Goal: Transaction & Acquisition: Book appointment/travel/reservation

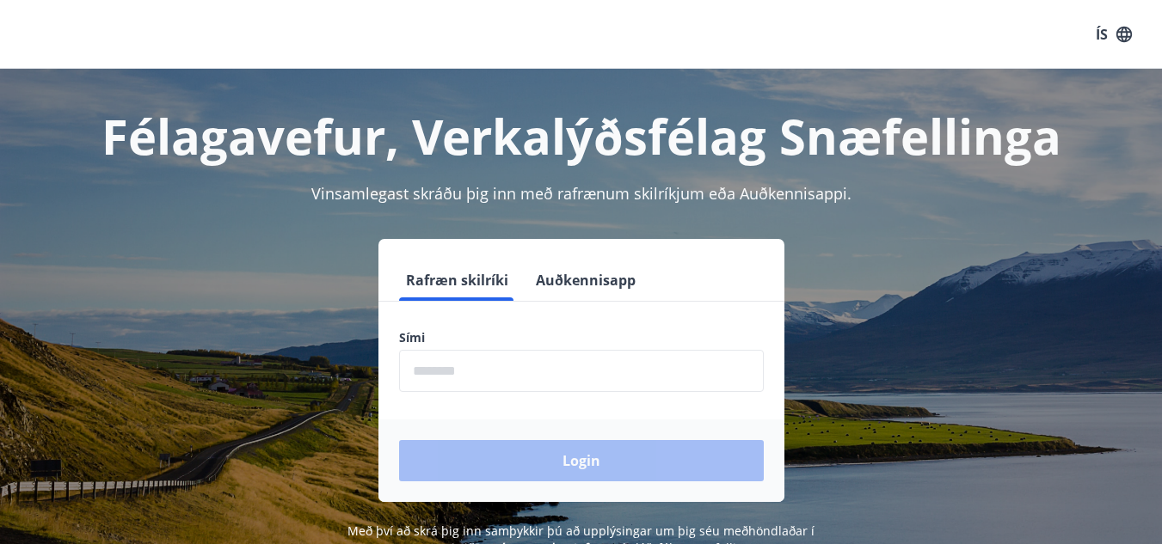
click at [506, 353] on input "phone" at bounding box center [581, 371] width 365 height 42
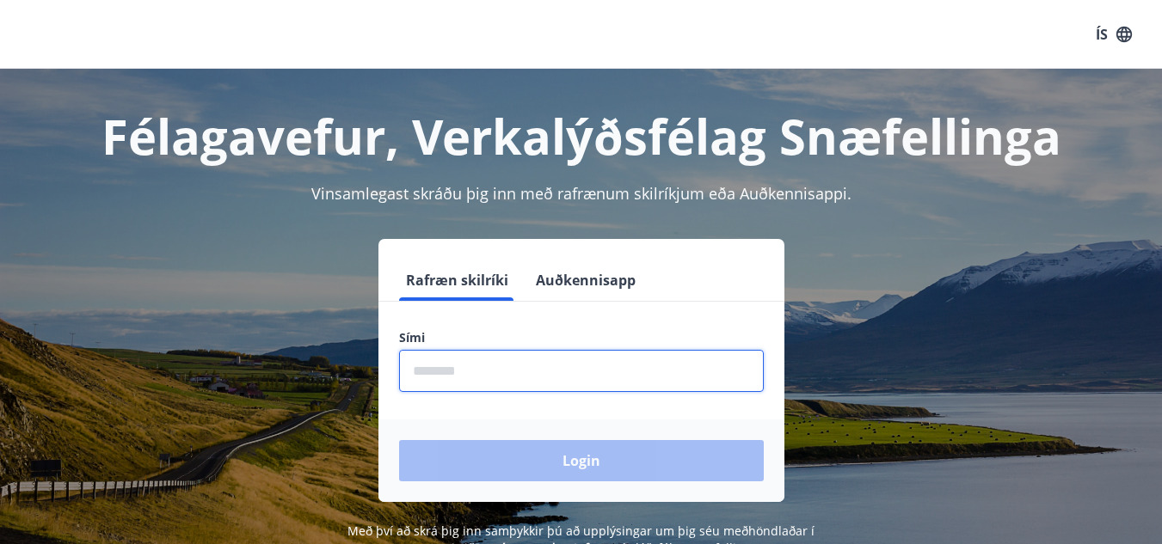
click at [506, 372] on input "phone" at bounding box center [581, 371] width 365 height 42
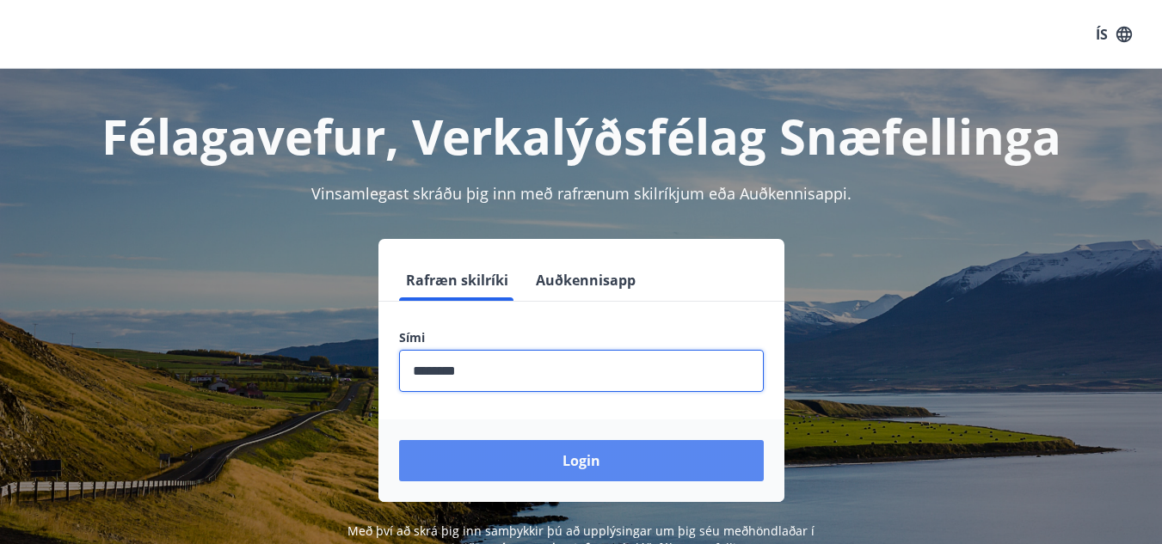
type input "********"
click at [520, 448] on button "Login" at bounding box center [581, 460] width 365 height 41
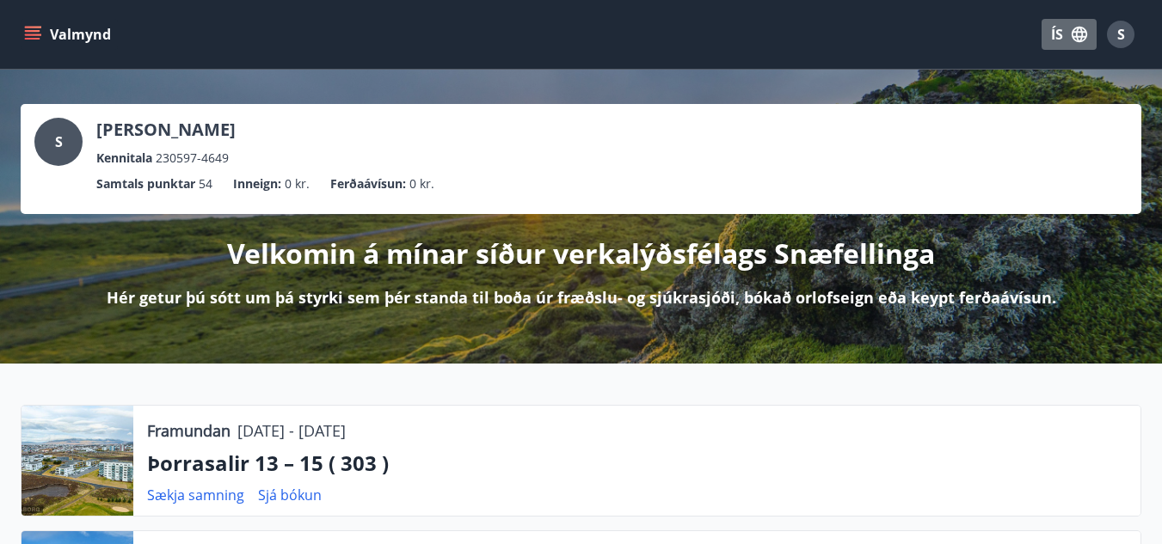
click at [1075, 28] on icon "button" at bounding box center [1079, 34] width 19 height 19
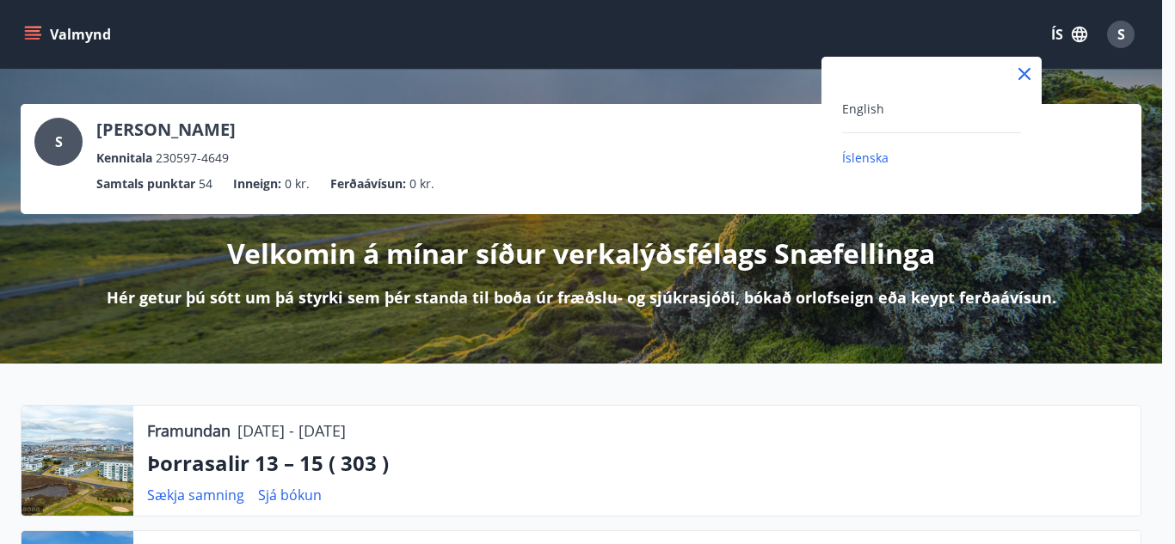
click at [864, 95] on div "English Íslenska" at bounding box center [931, 123] width 220 height 132
click at [862, 104] on span "English" at bounding box center [863, 109] width 42 height 16
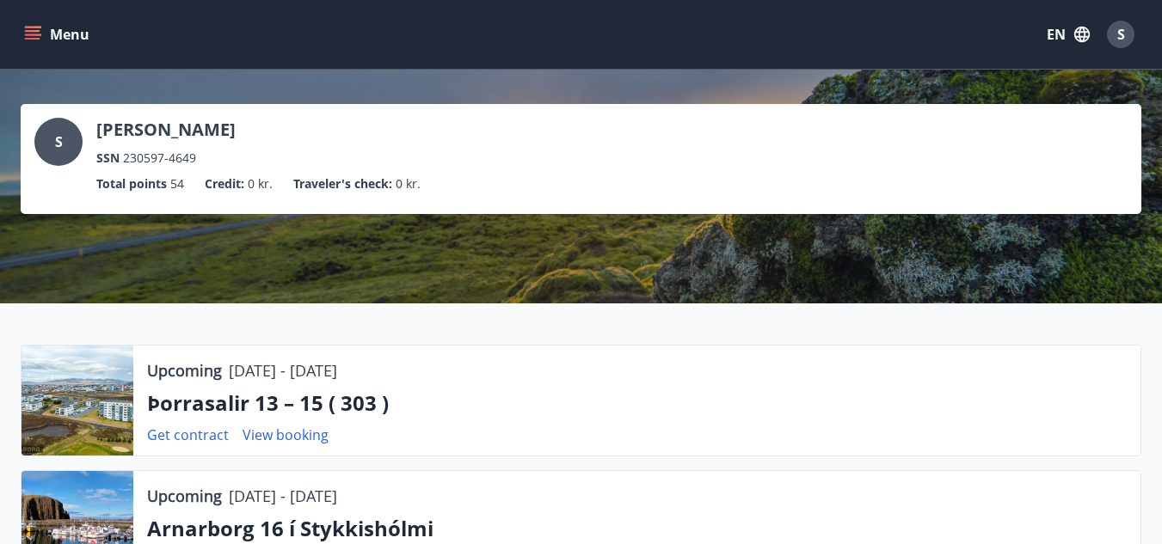
click at [37, 32] on button "Menu" at bounding box center [59, 34] width 76 height 31
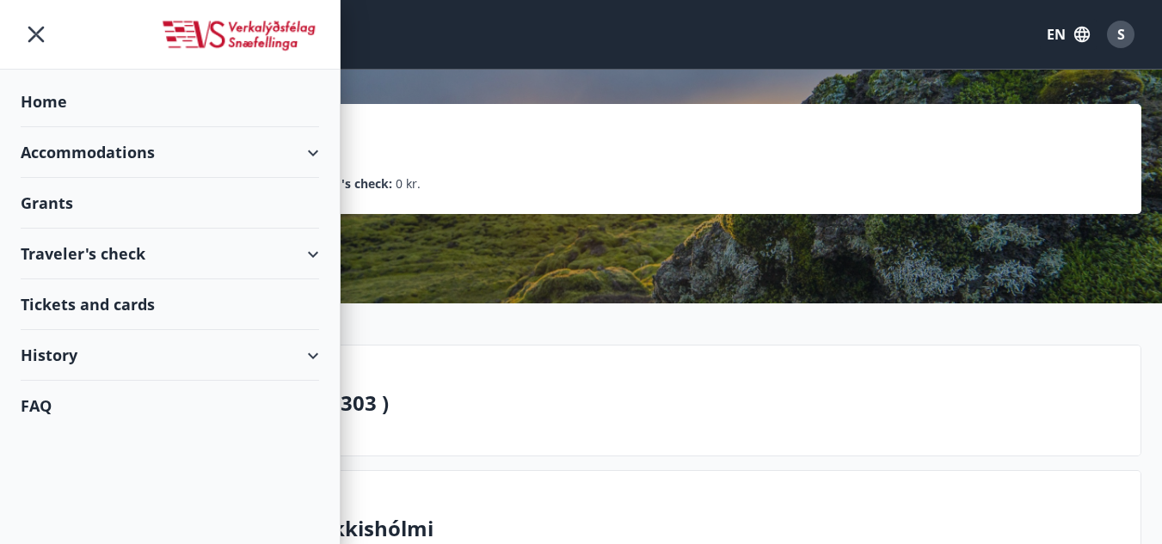
drag, startPoint x: 308, startPoint y: 153, endPoint x: 298, endPoint y: 153, distance: 9.5
click at [306, 153] on div "Accommodations" at bounding box center [170, 152] width 298 height 51
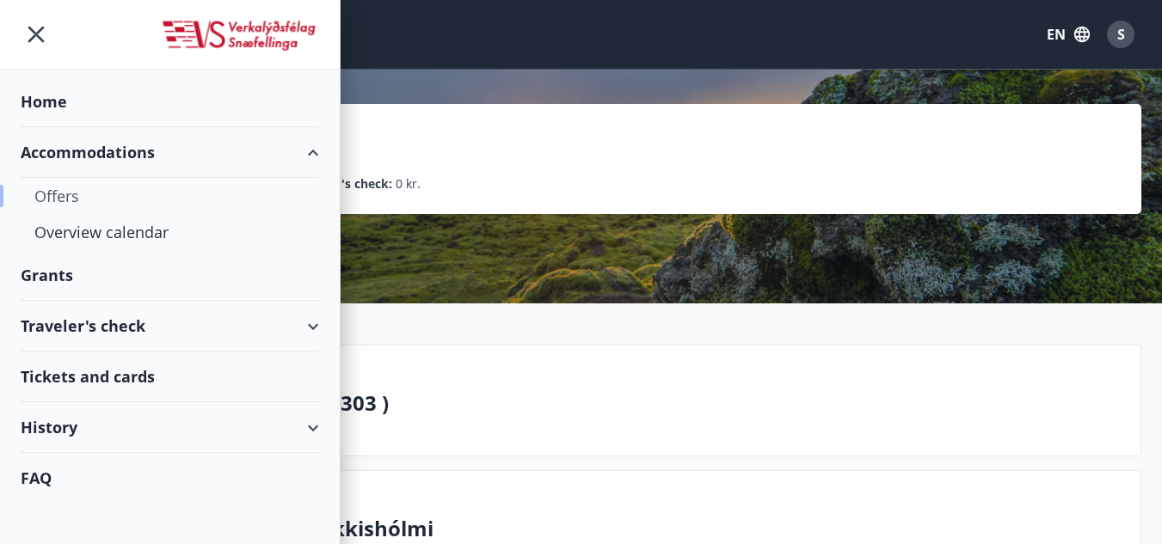
click at [63, 200] on div "Offers" at bounding box center [169, 196] width 271 height 36
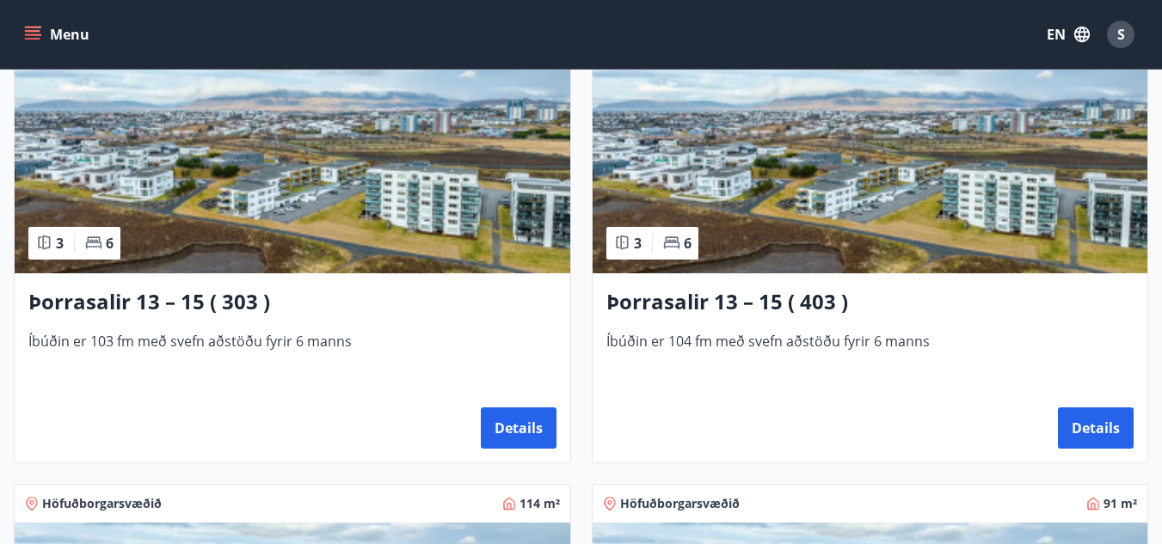
scroll to position [1376, 0]
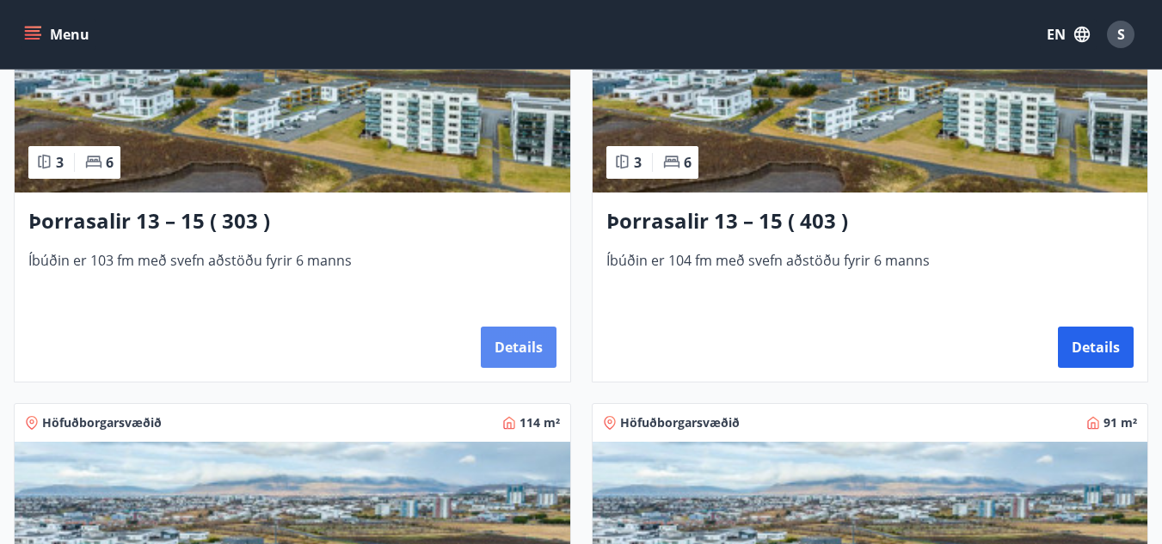
click at [500, 344] on button "Details" at bounding box center [519, 347] width 76 height 41
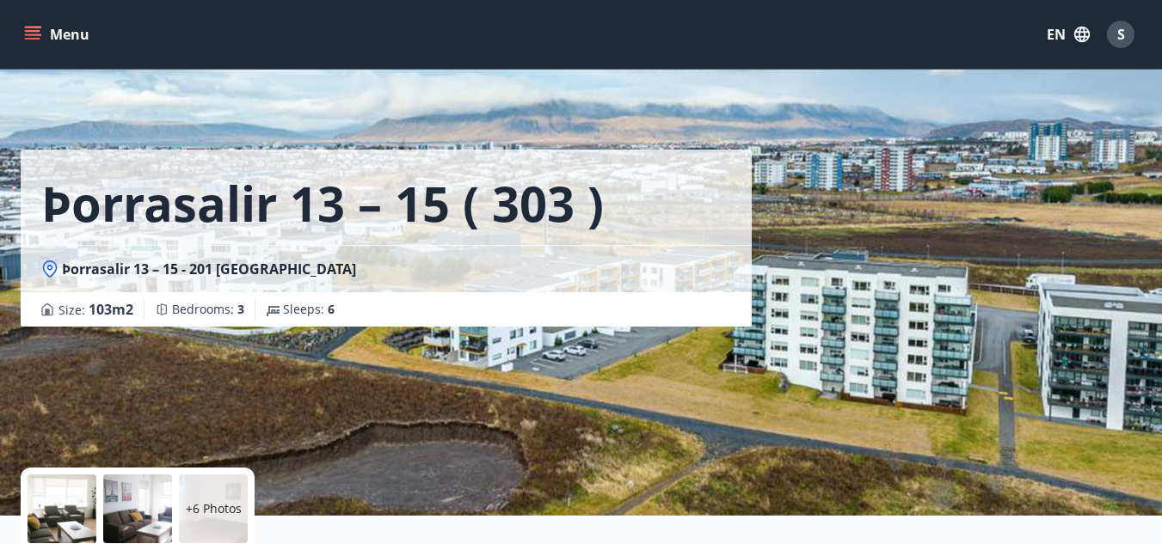
click at [33, 30] on icon "menu" at bounding box center [32, 31] width 15 height 2
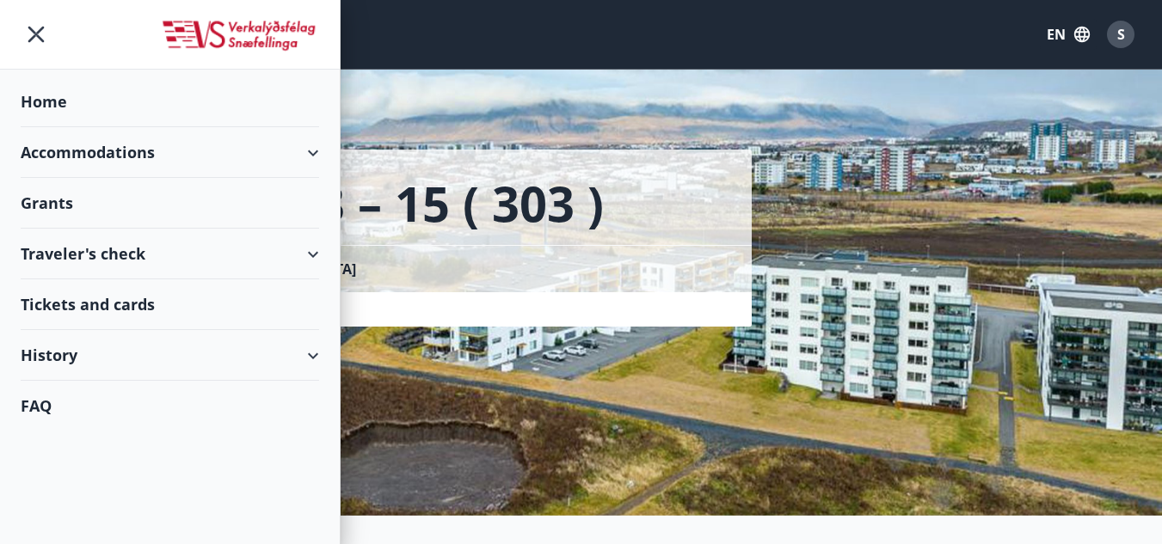
click at [87, 143] on div "Accommodations" at bounding box center [170, 152] width 298 height 51
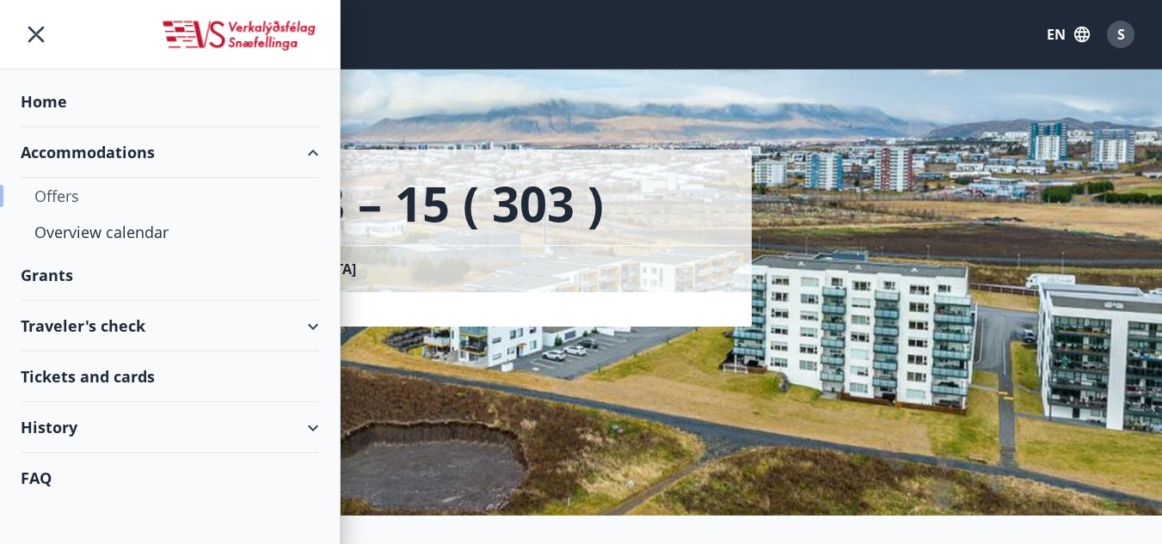
click at [71, 203] on div "Offers" at bounding box center [169, 196] width 271 height 36
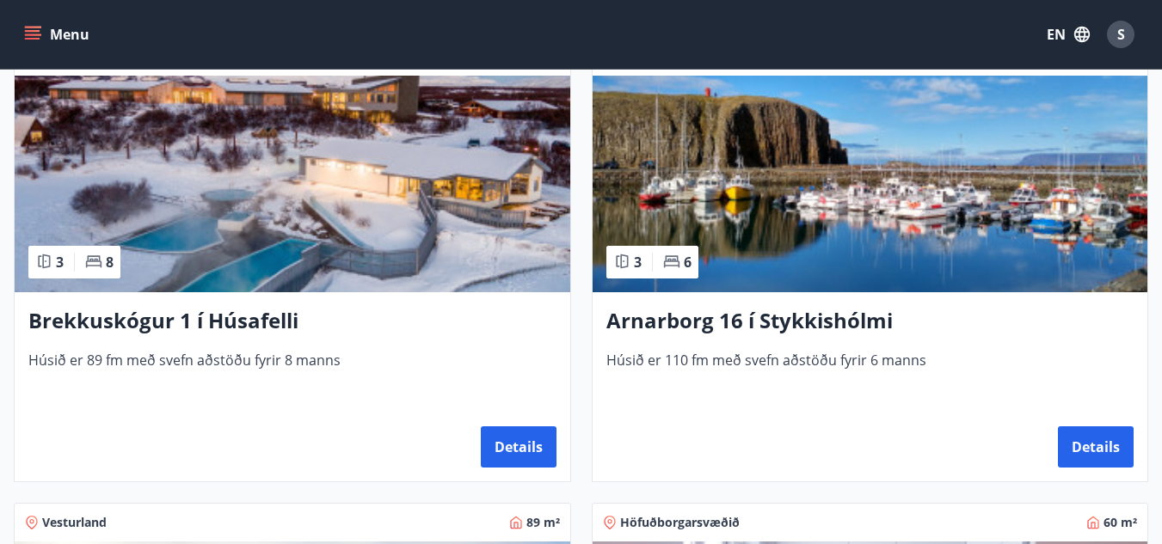
click at [758, 340] on div "Arnarborg 16 í Stykkishólmi Húsið er 110 fm með svefn aðstöðu fyrir 6 manns Det…" at bounding box center [871, 386] width 556 height 189
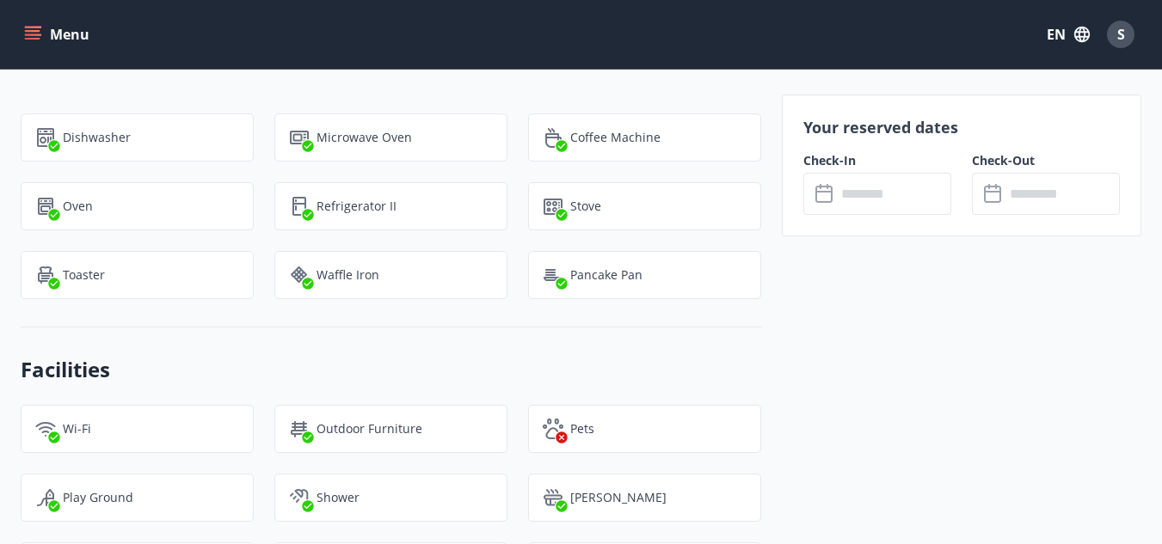
scroll to position [1462, 0]
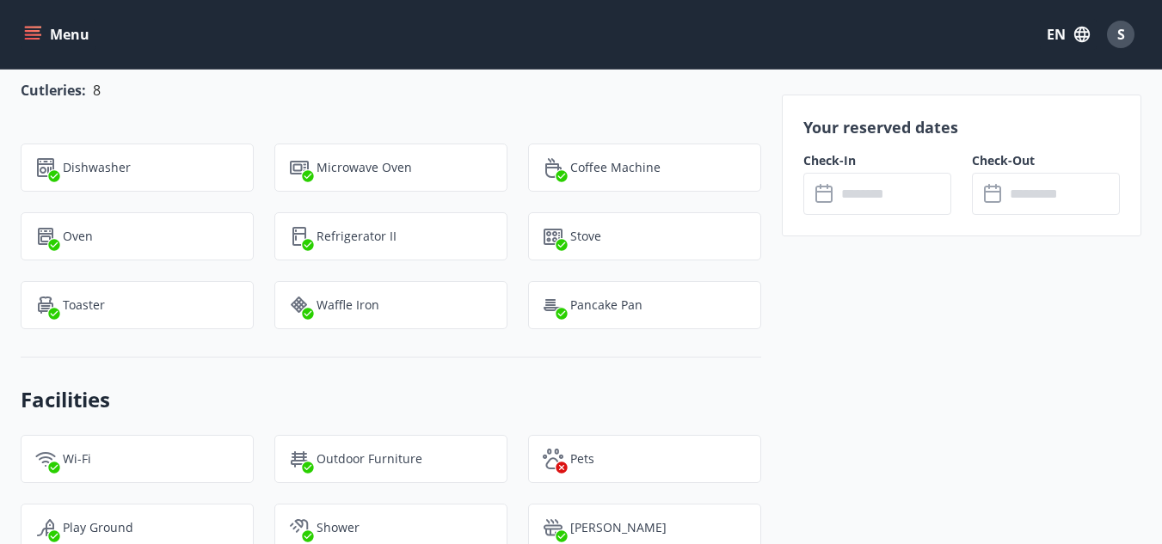
click at [368, 309] on p "Waffle iron" at bounding box center [348, 305] width 63 height 17
drag, startPoint x: 313, startPoint y: 304, endPoint x: 430, endPoint y: 301, distance: 117.0
click at [430, 301] on div "Waffle iron" at bounding box center [390, 305] width 233 height 48
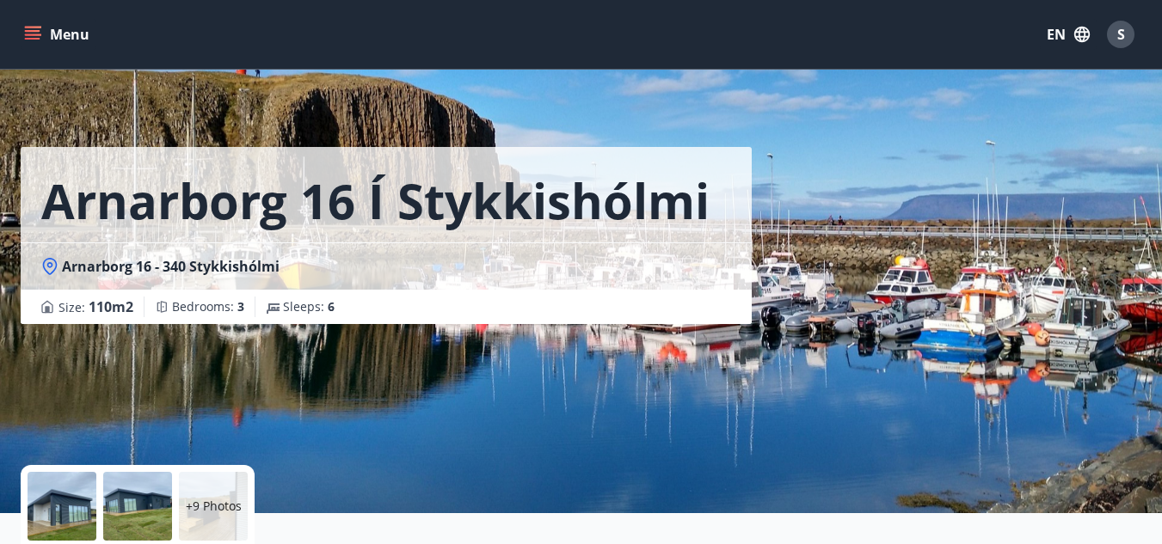
scroll to position [0, 0]
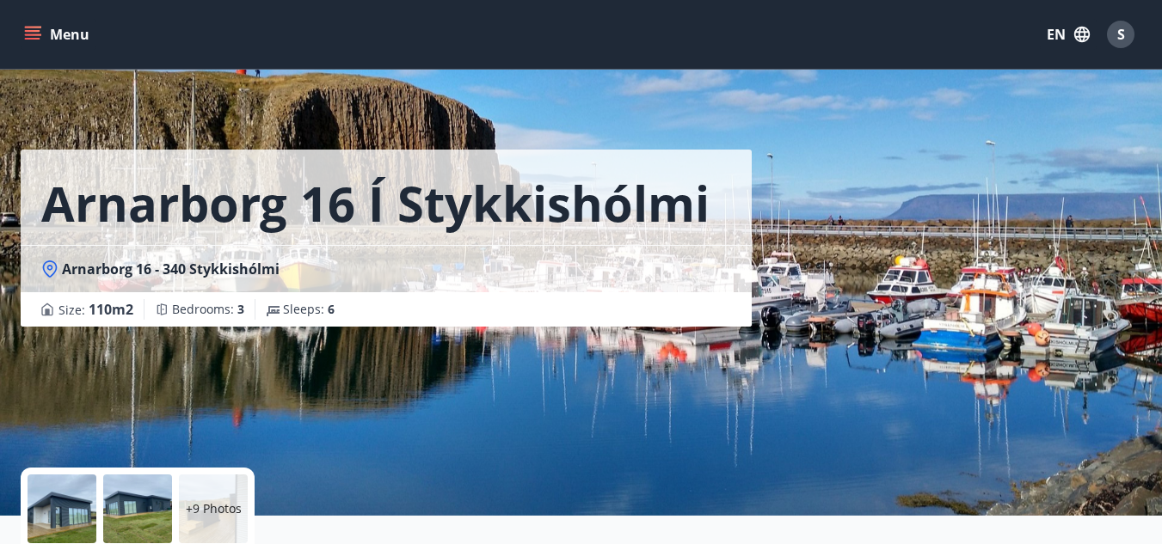
click at [34, 29] on icon "menu" at bounding box center [32, 34] width 17 height 17
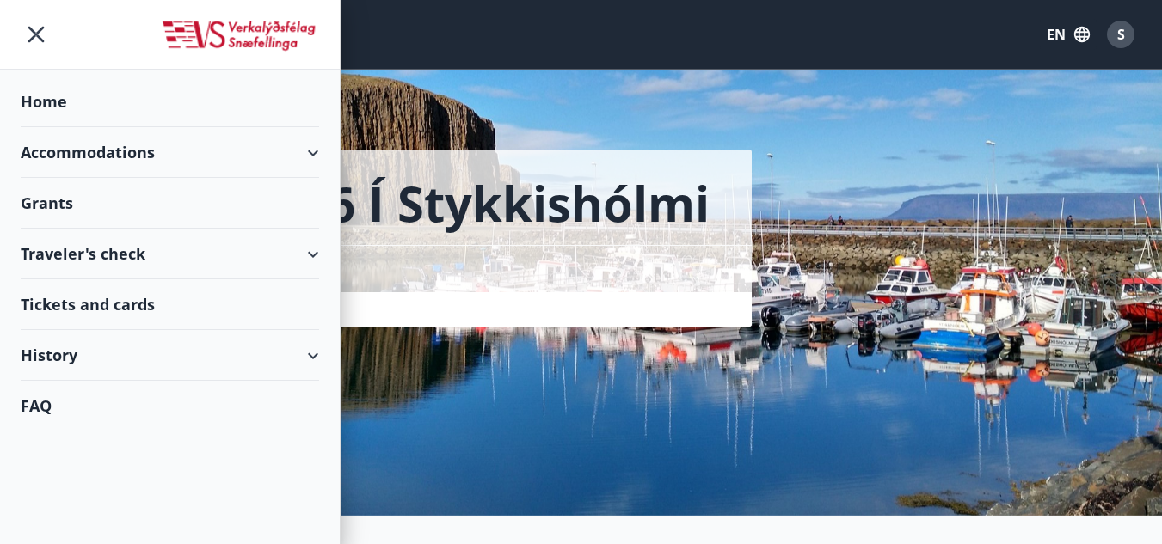
click at [122, 154] on div "Accommodations" at bounding box center [170, 152] width 298 height 51
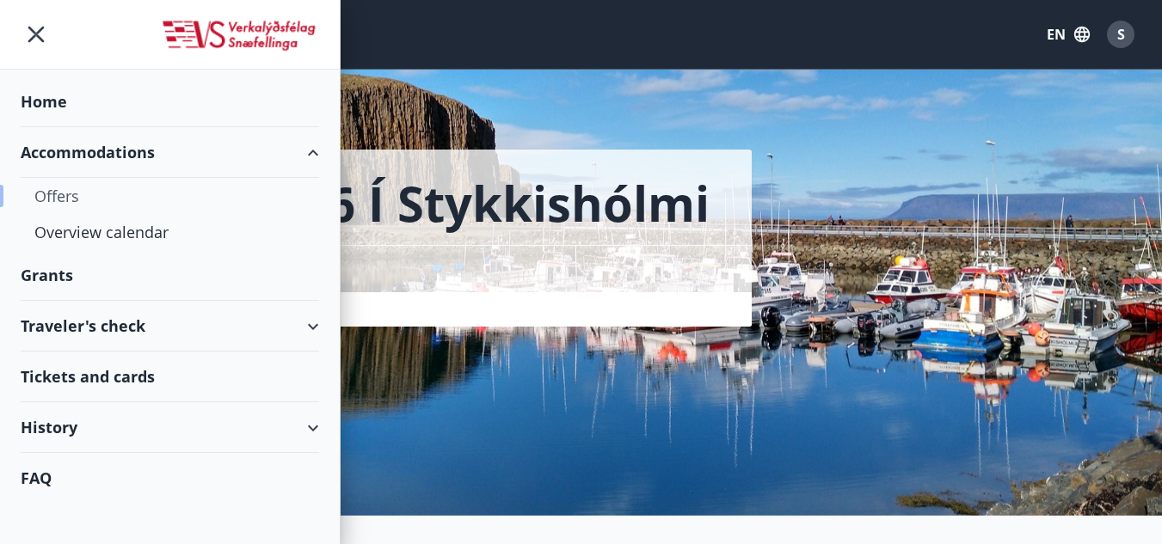
click at [66, 199] on div "Offers" at bounding box center [169, 196] width 271 height 36
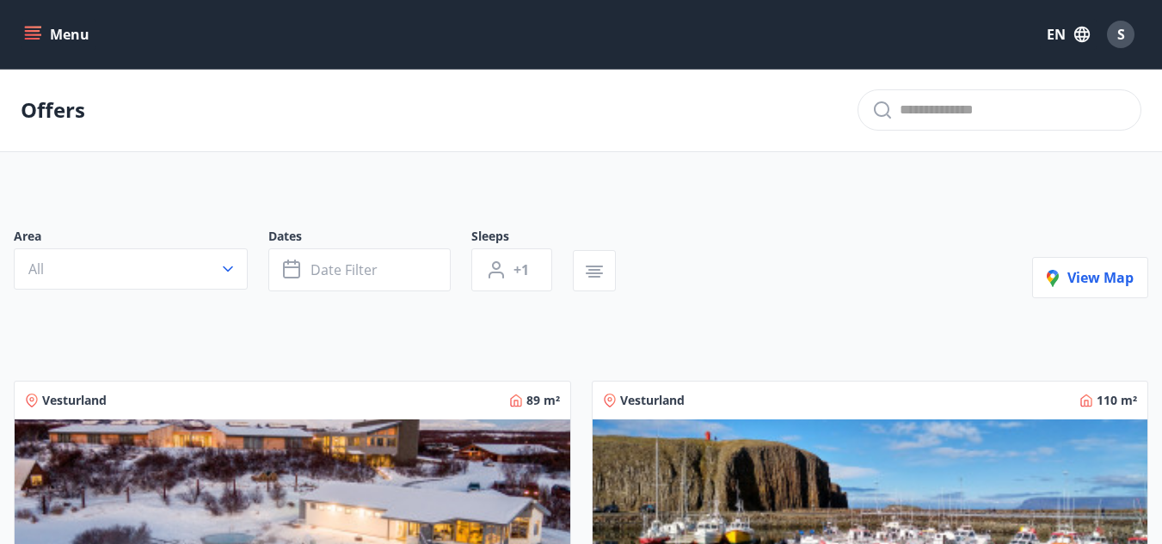
click at [52, 28] on button "Menu" at bounding box center [59, 34] width 76 height 31
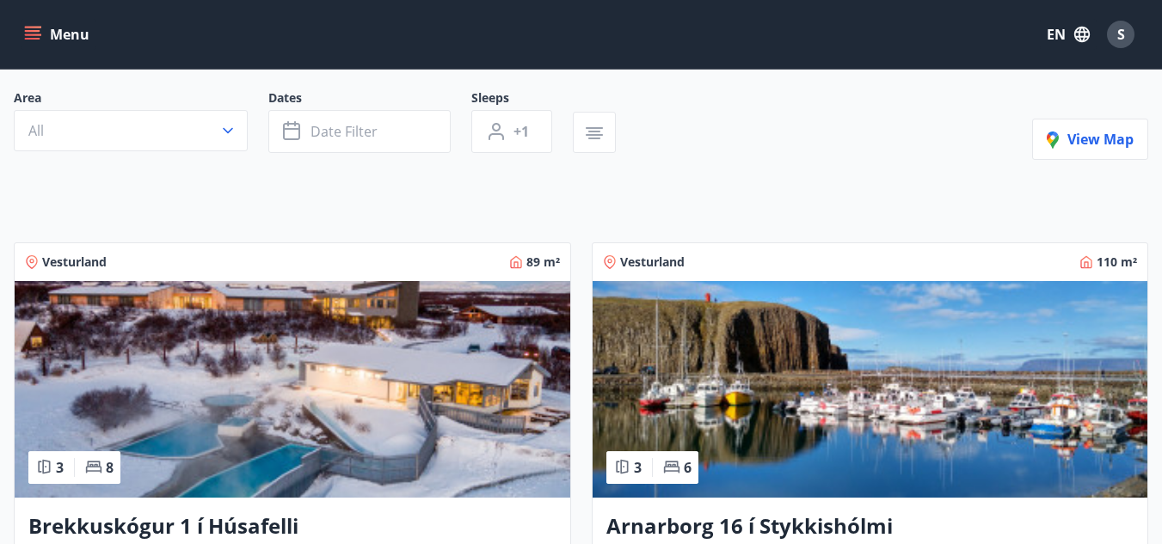
scroll to position [258, 0]
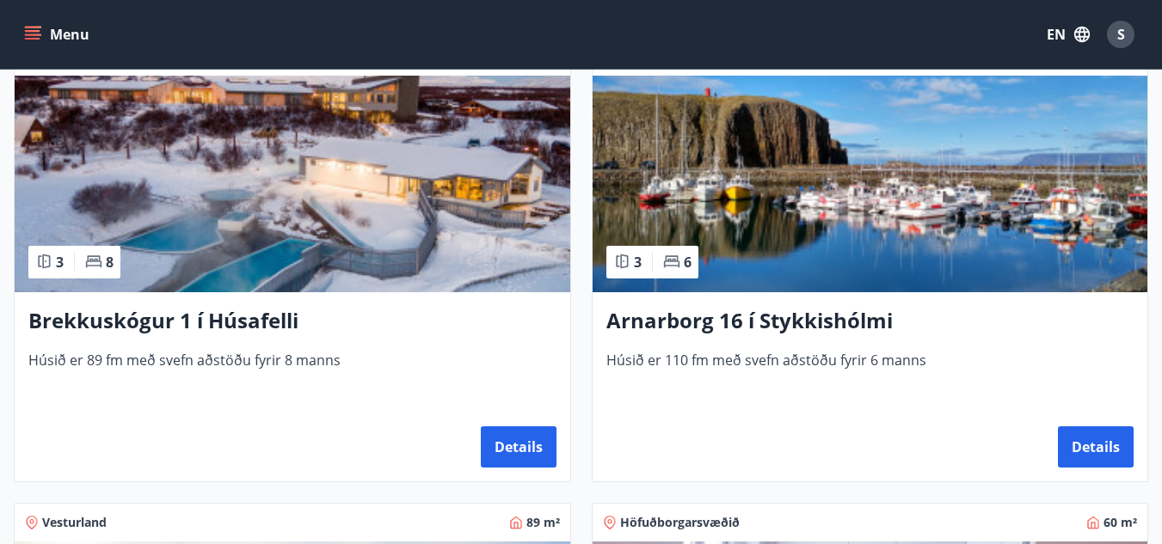
click at [704, 327] on h3 "Arnarborg 16 í Stykkishólmi" at bounding box center [870, 321] width 528 height 31
